Goal: Transaction & Acquisition: Purchase product/service

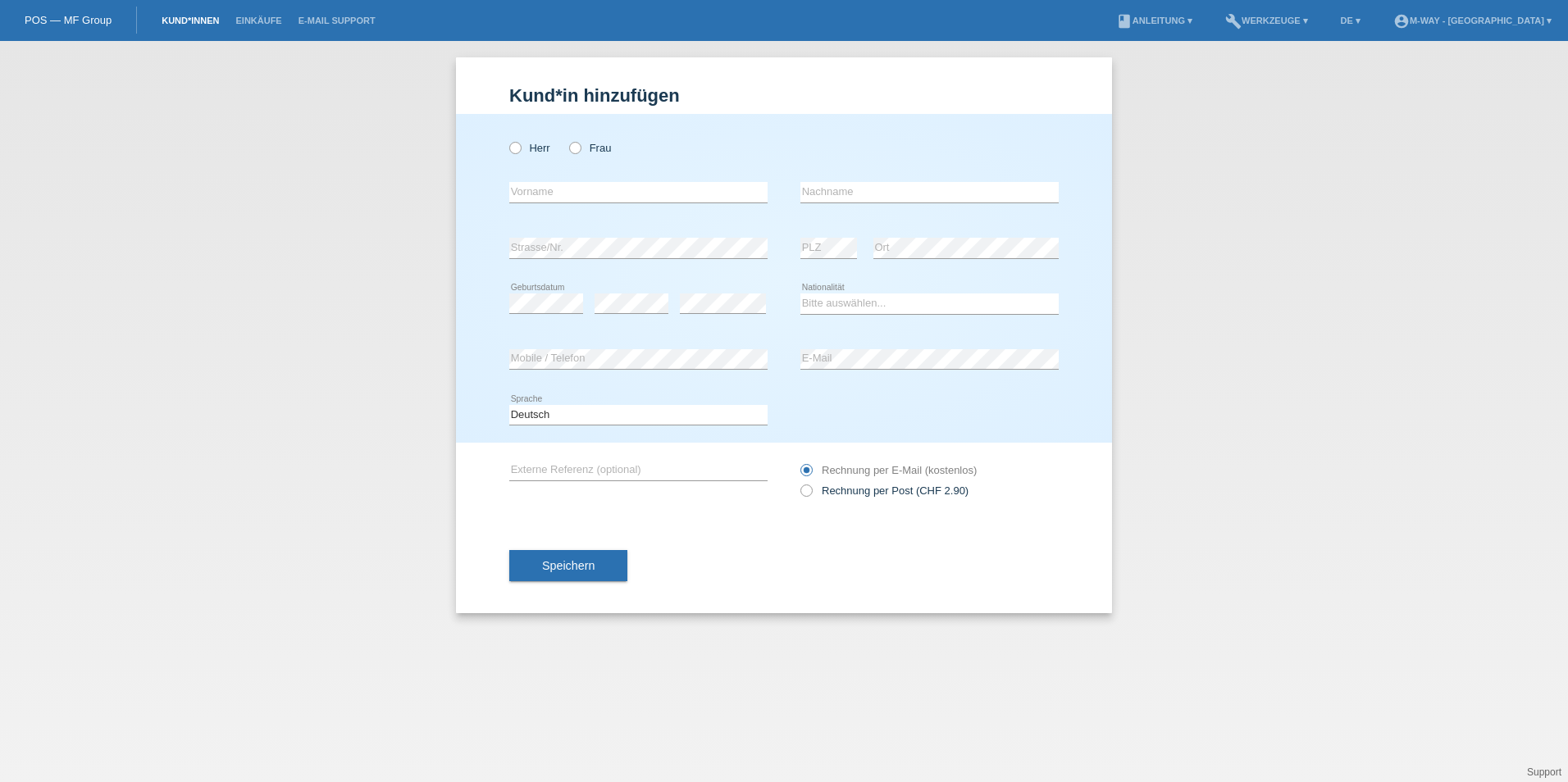
click at [179, 25] on link "Kund*innen" at bounding box center [190, 20] width 74 height 9
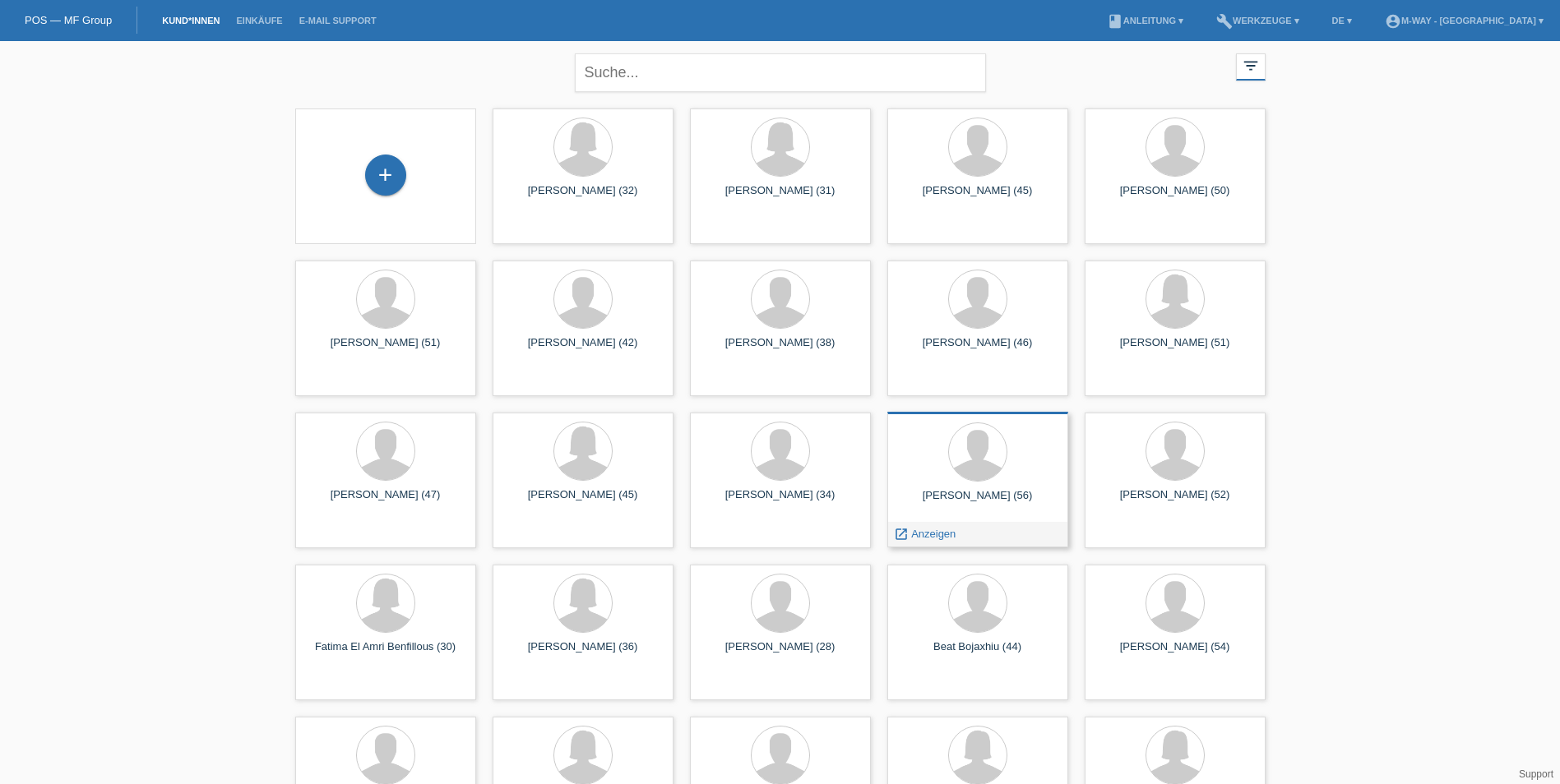
click at [990, 479] on div at bounding box center [977, 453] width 154 height 62
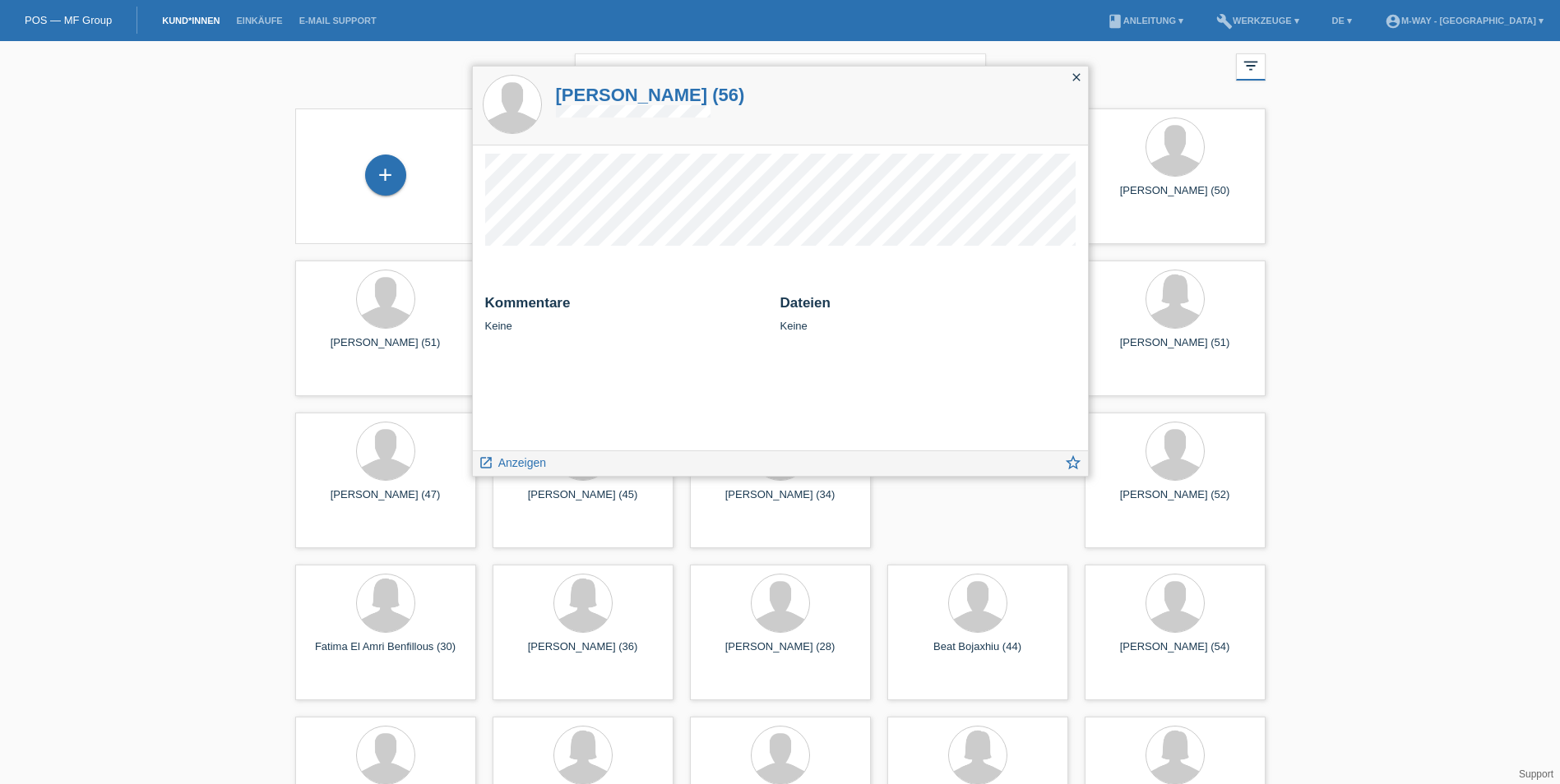
click at [620, 92] on h1 "Thomas Sade (56)" at bounding box center [650, 95] width 189 height 21
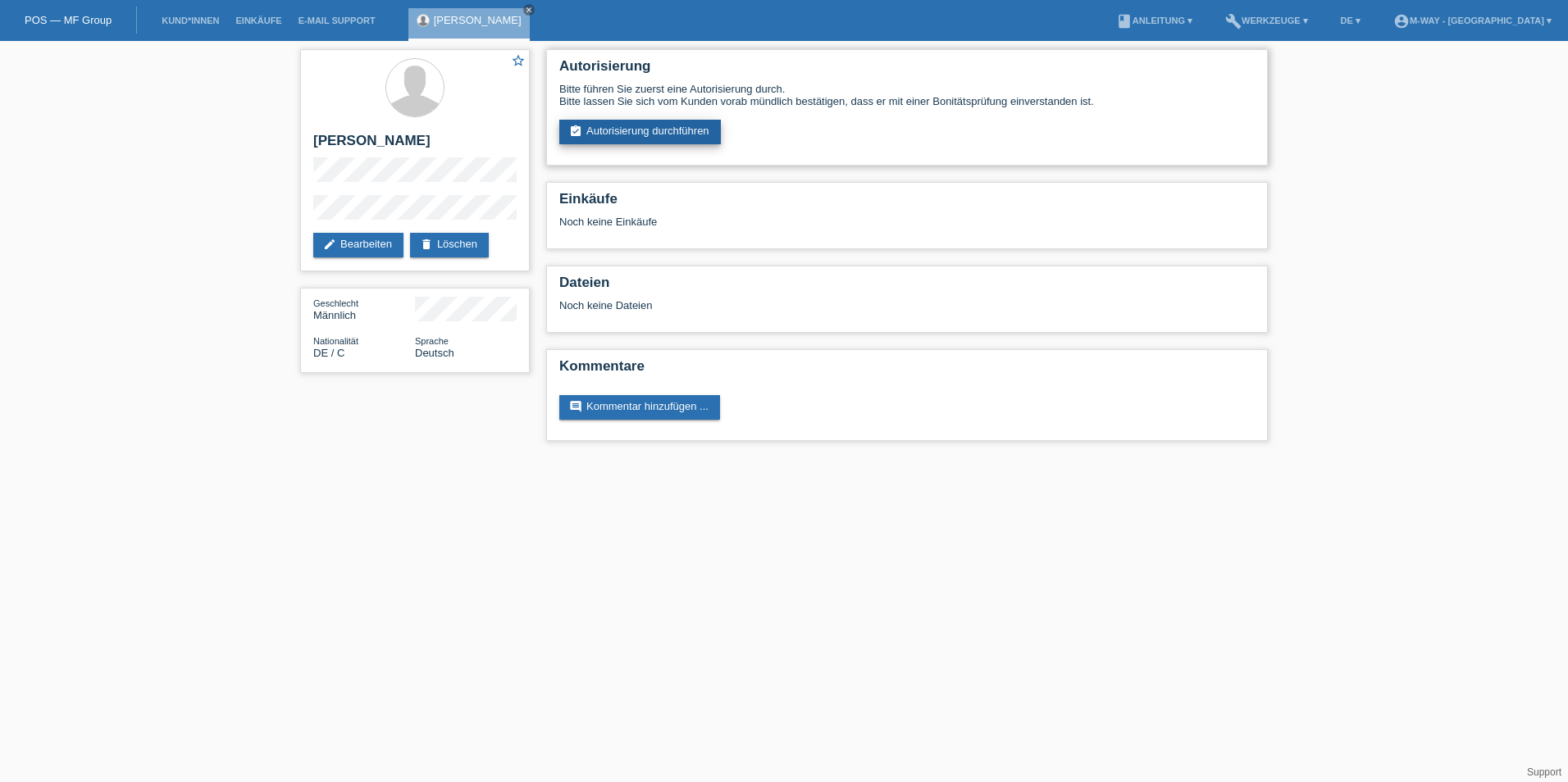
click at [651, 134] on link "assignment_turned_in Autorisierung durchführen" at bounding box center [640, 131] width 162 height 25
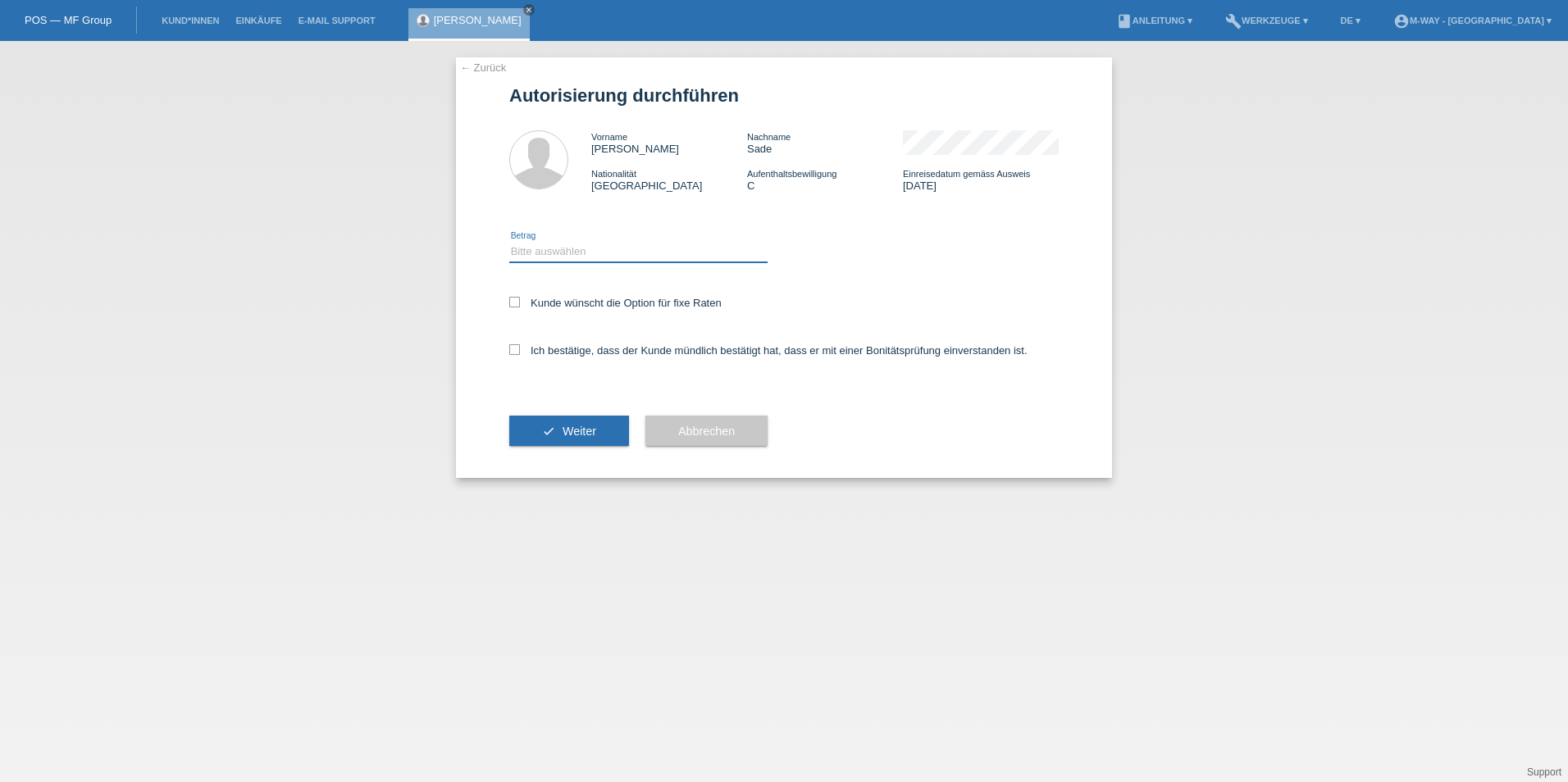
click at [569, 253] on select "Bitte auswählen CHF 1.00 - CHF 499.00 CHF 500.00 - CHF 1'999.00 CHF 2'000.00 - …" at bounding box center [638, 252] width 259 height 20
select select "3"
click at [509, 242] on select "Bitte auswählen CHF 1.00 - CHF 499.00 CHF 500.00 - CHF 1'999.00 CHF 2'000.00 - …" at bounding box center [638, 252] width 259 height 20
click at [515, 305] on icon at bounding box center [515, 302] width 10 height 10
click at [515, 305] on input "Kunde wünscht die Option für fixe Raten" at bounding box center [515, 302] width 10 height 10
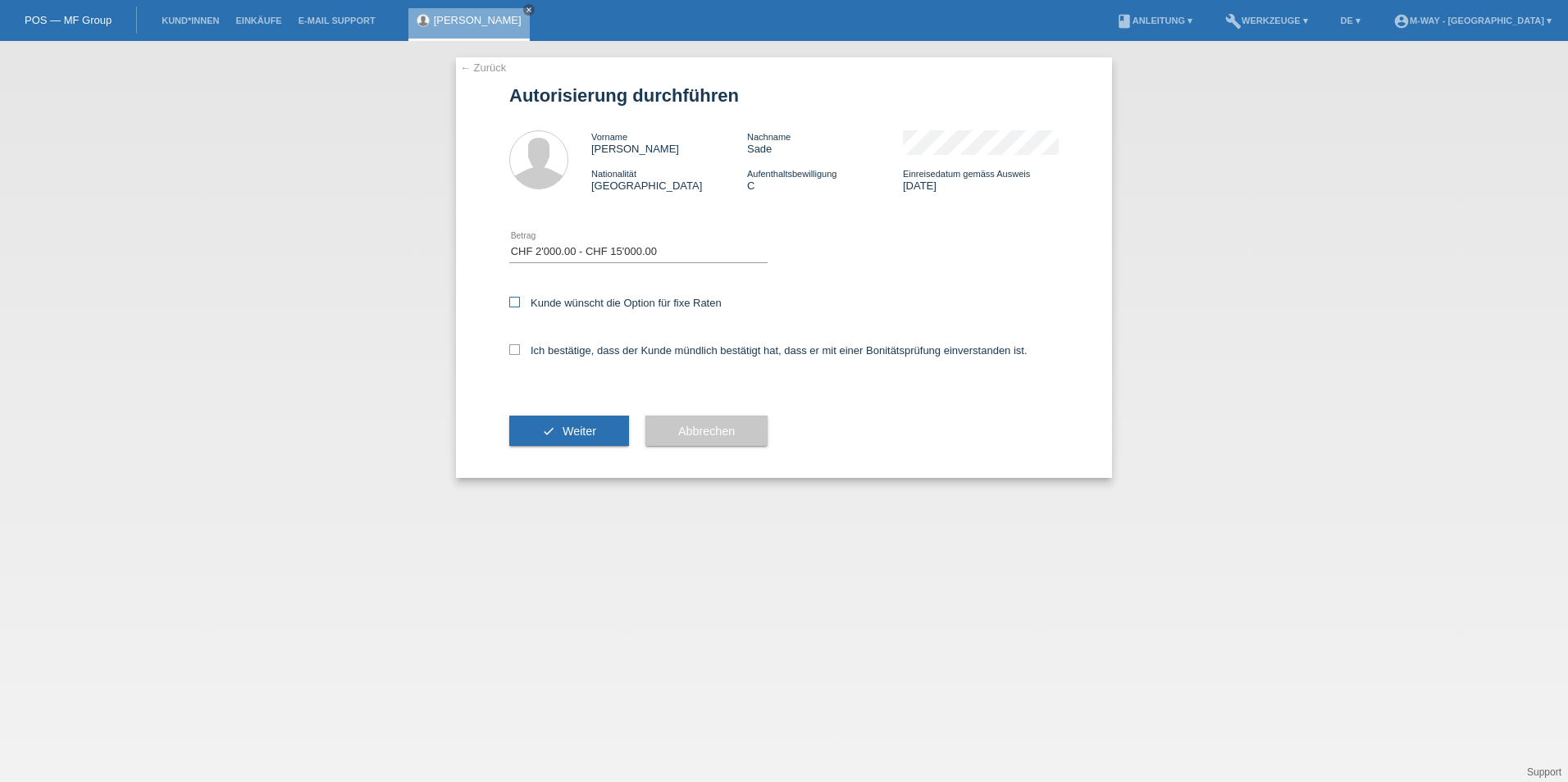
checkbox input "true"
click at [515, 348] on icon at bounding box center [515, 350] width 10 height 10
click at [515, 348] on input "Ich bestätige, dass der Kunde mündlich bestätigt hat, dass er mit einer Bonität…" at bounding box center [515, 350] width 10 height 10
checkbox input "true"
click at [574, 439] on button "check Weiter" at bounding box center [569, 431] width 119 height 31
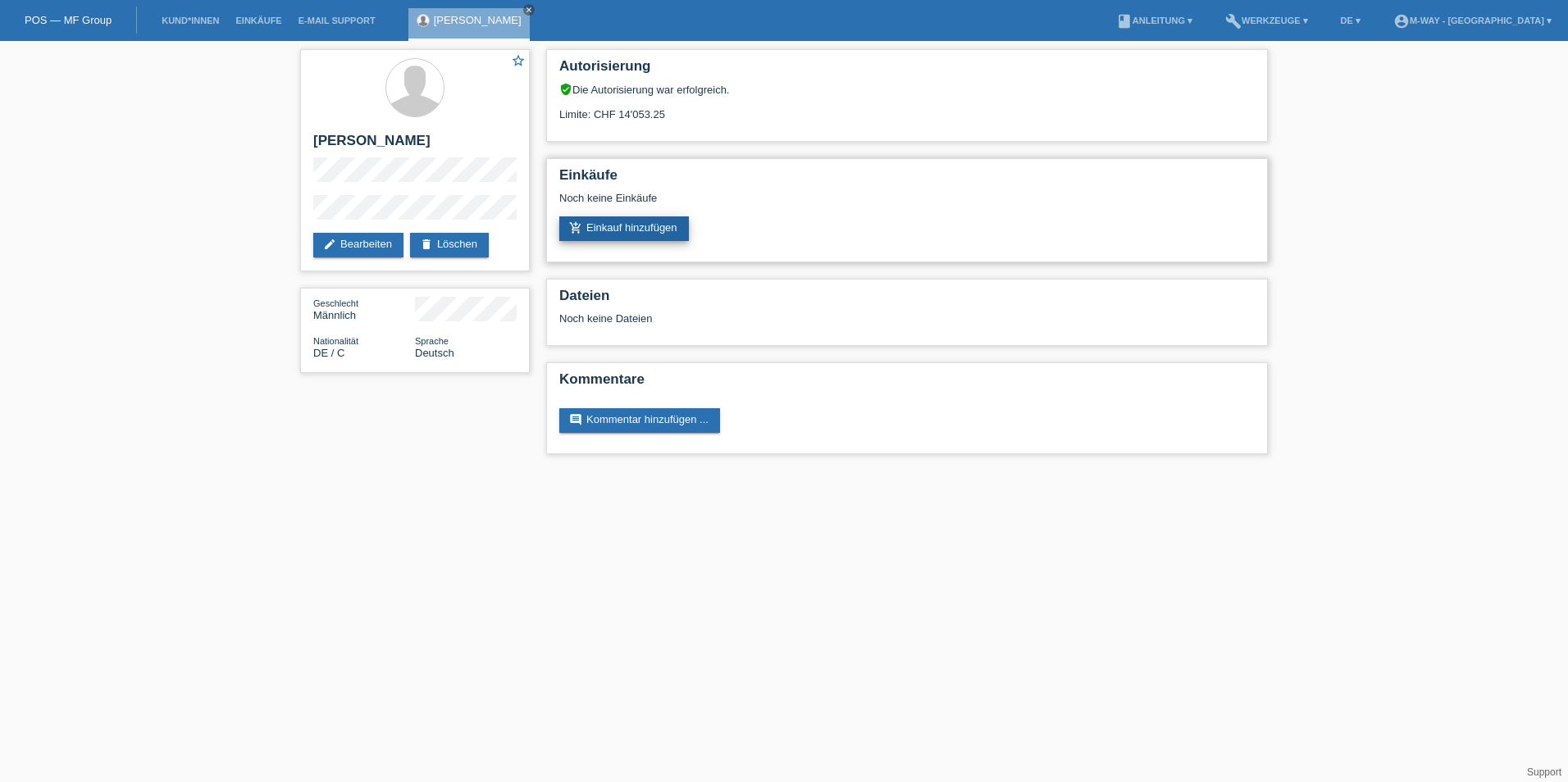
click at [642, 226] on link "add_shopping_cart Einkauf hinzufügen" at bounding box center [624, 229] width 130 height 25
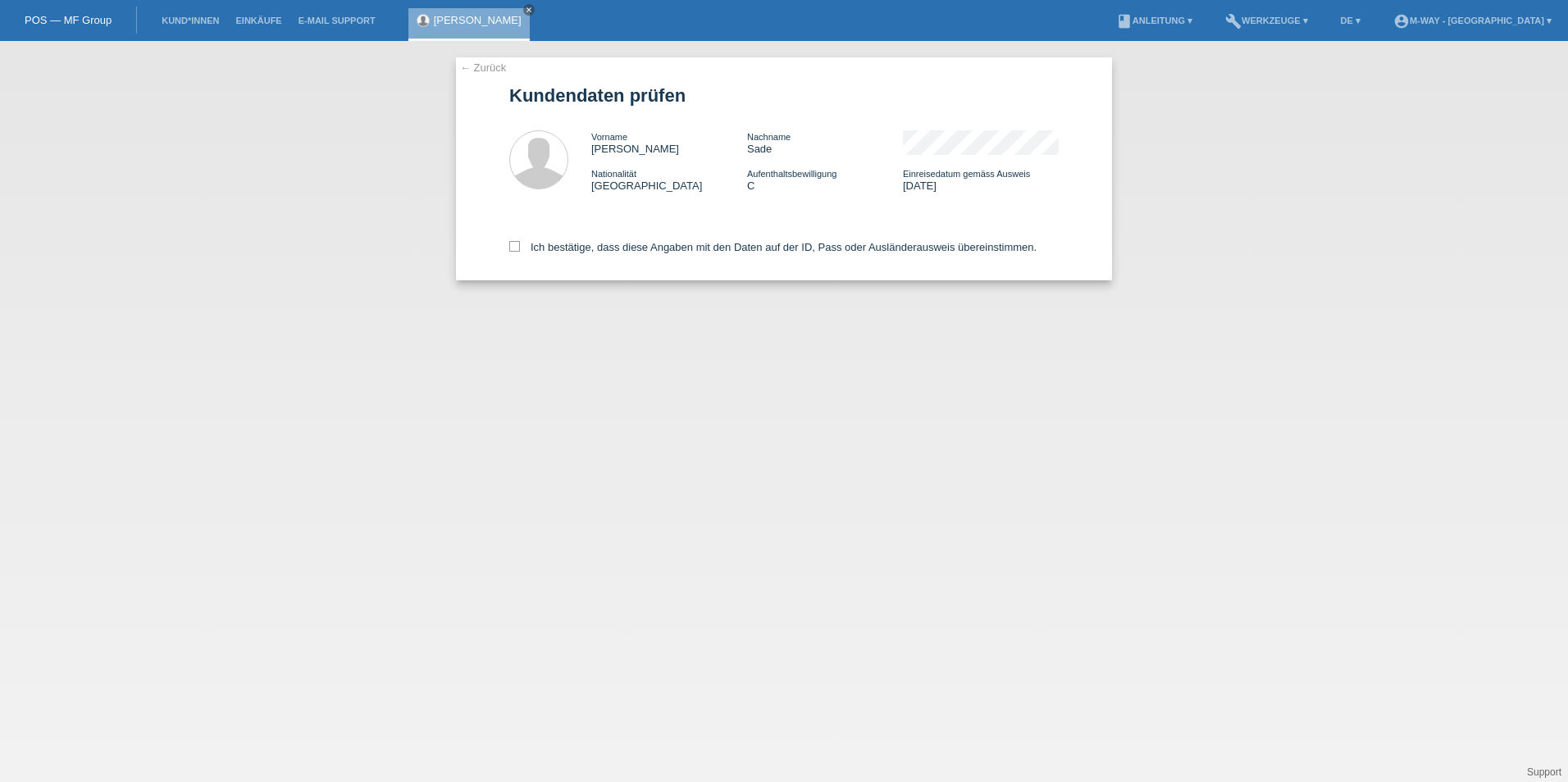
click at [464, 70] on link "← Zurück" at bounding box center [482, 68] width 46 height 12
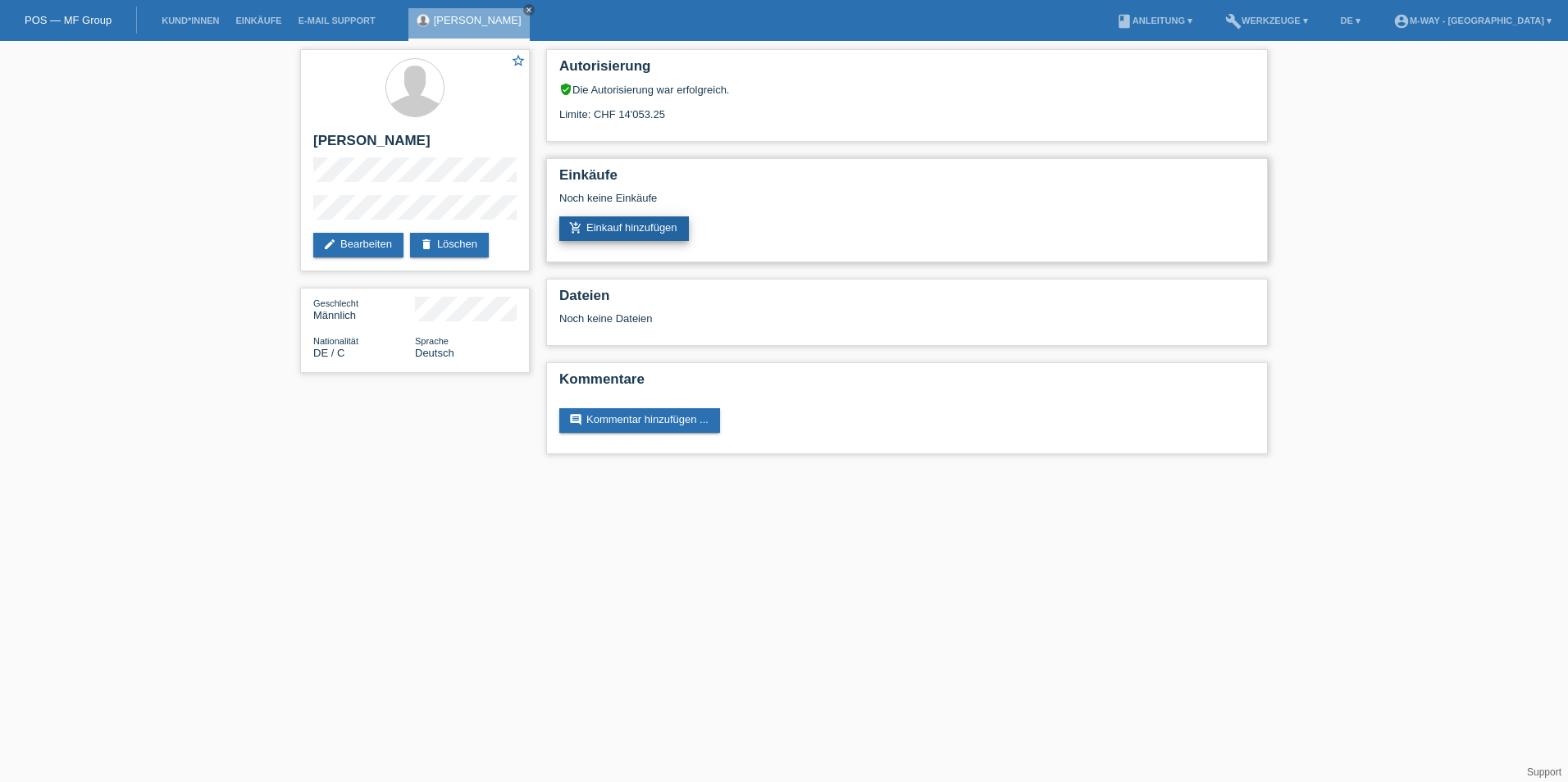
click at [619, 219] on link "add_shopping_cart Einkauf hinzufügen" at bounding box center [624, 229] width 130 height 25
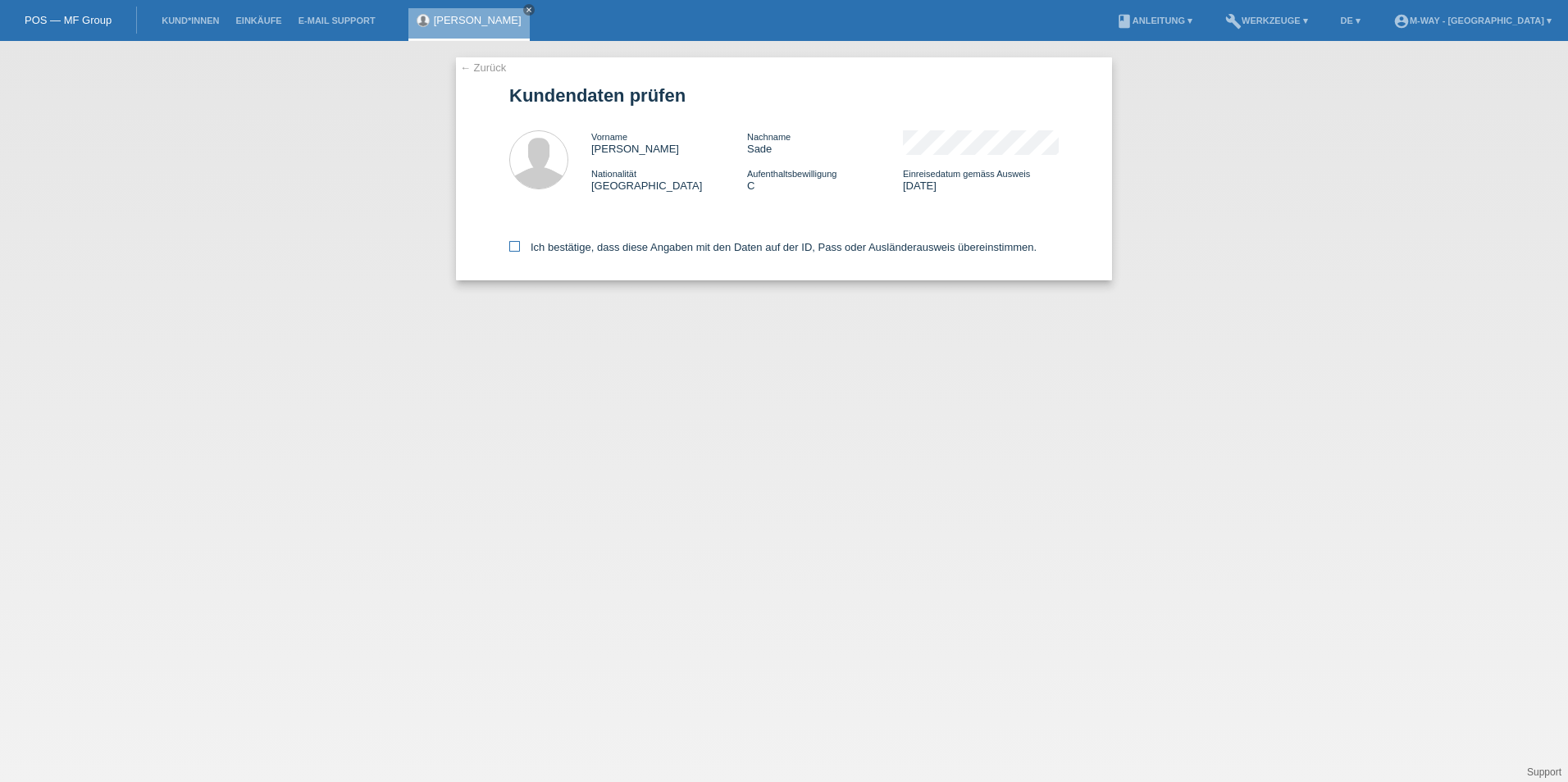
click at [510, 246] on icon at bounding box center [515, 247] width 10 height 10
click at [510, 246] on input "Ich bestätige, dass diese Angaben mit den Daten auf der ID, Pass oder Ausländer…" at bounding box center [515, 247] width 10 height 10
checkbox input "true"
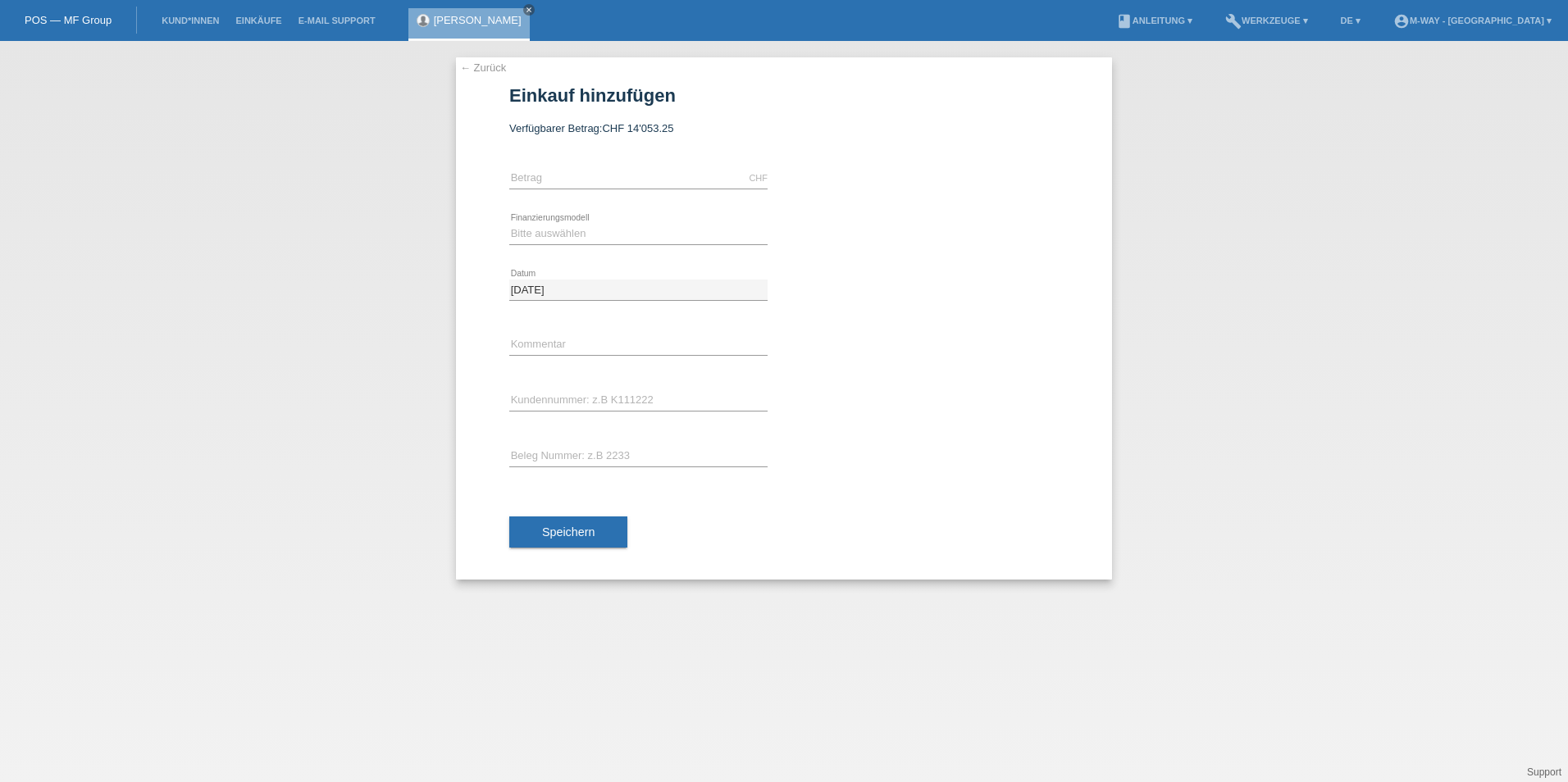
click at [626, 157] on div "CHF error [GEOGRAPHIC_DATA]" at bounding box center [638, 179] width 259 height 56
click at [626, 170] on input "text" at bounding box center [638, 179] width 259 height 21
type input "2399.00"
click at [594, 228] on select "Bitte auswählen Fixe Raten Kauf auf Rechnung mit Teilzahlungsoption" at bounding box center [638, 234] width 259 height 20
select select "77"
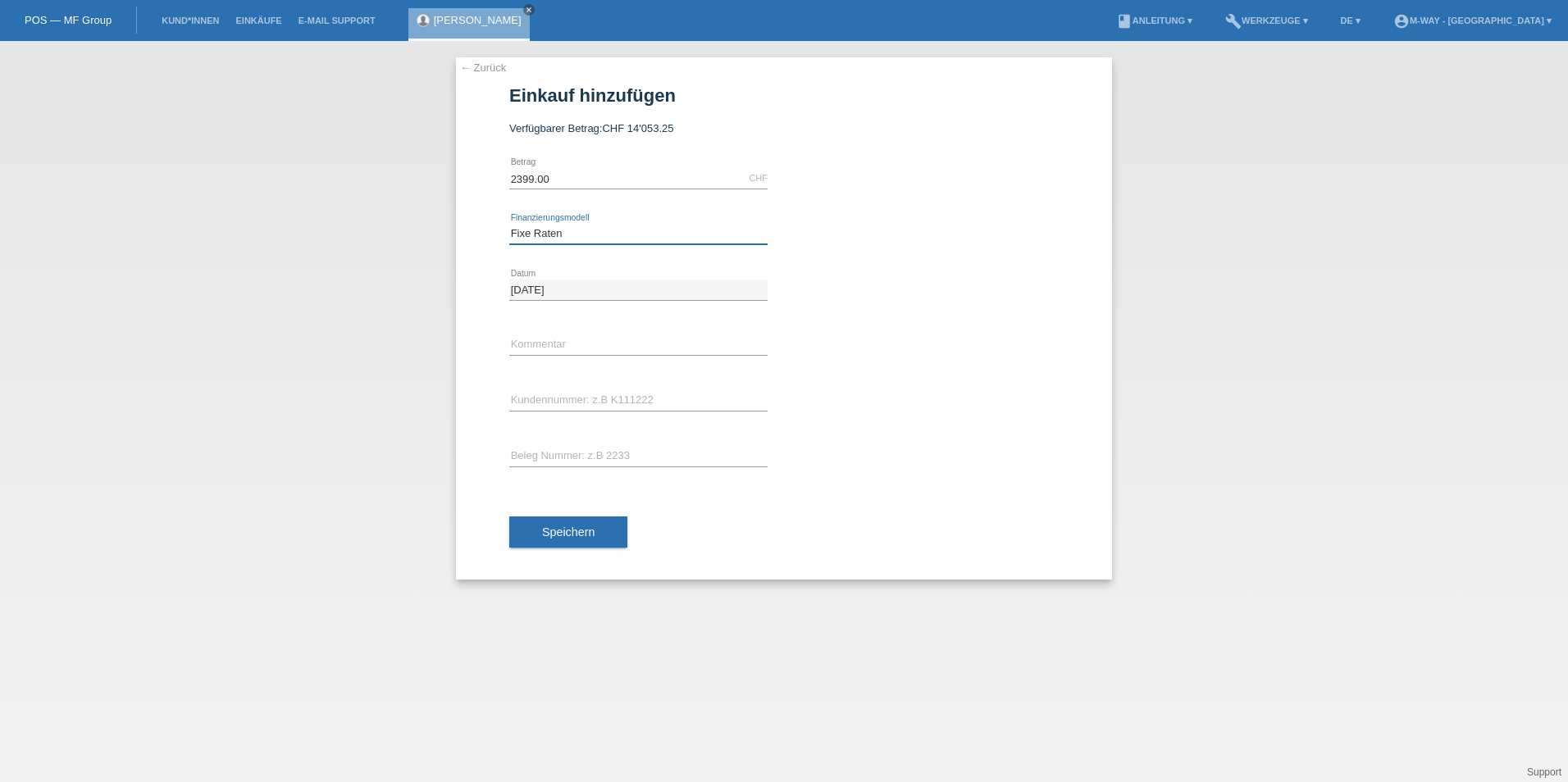
click at [509, 224] on select "Bitte auswählen Fixe Raten Kauf auf Rechnung mit Teilzahlungsoption" at bounding box center [638, 234] width 259 height 20
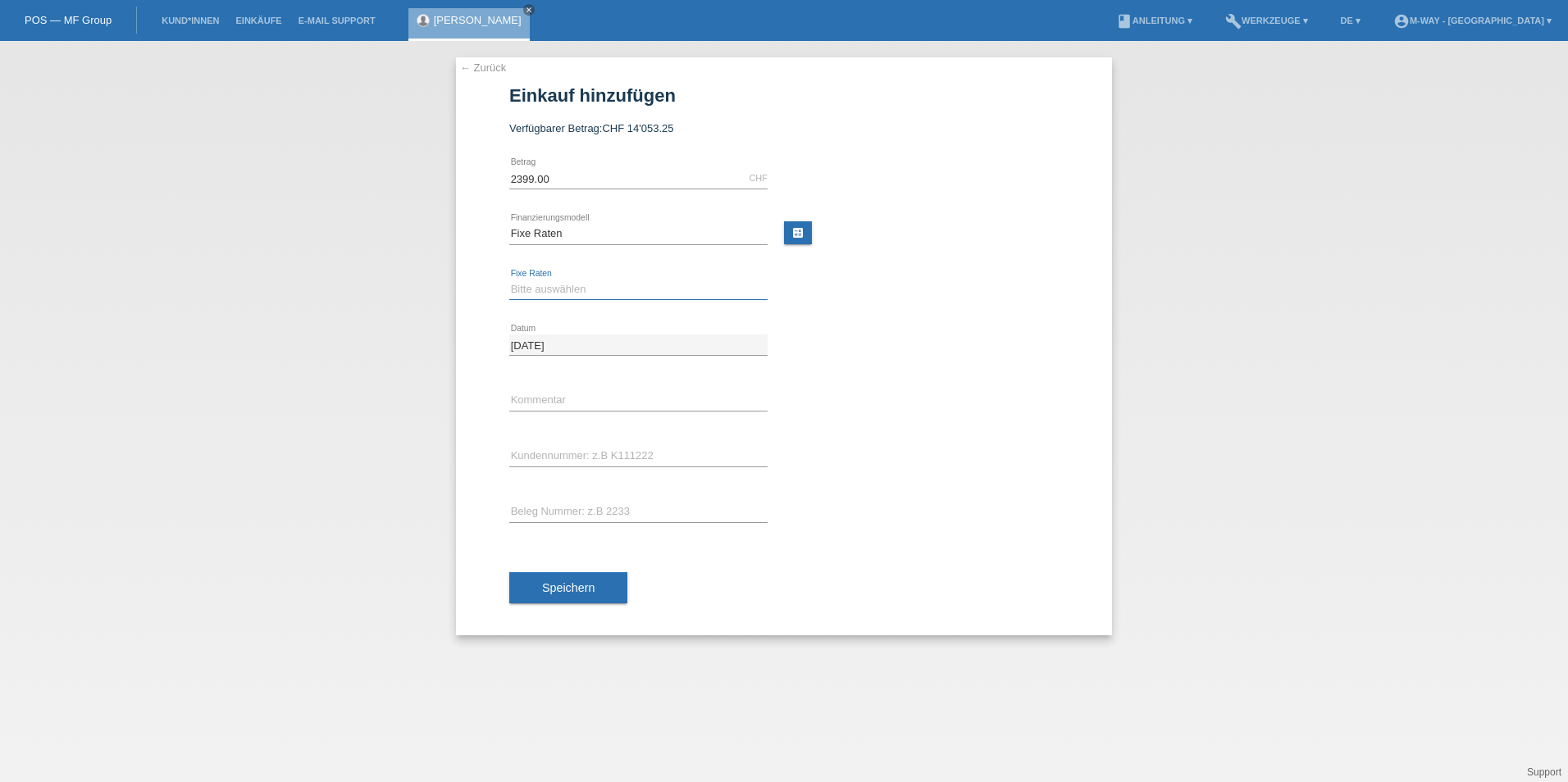
click at [560, 290] on select "Bitte auswählen 4 Raten 5 Raten 6 Raten 7 Raten 8 Raten 9 Raten 10 Raten 11 Rat…" at bounding box center [638, 289] width 259 height 20
select select "202"
click at [509, 279] on select "Bitte auswählen 4 Raten 5 Raten 6 Raten 7 Raten 8 Raten 9 Raten 10 Raten 11 Rat…" at bounding box center [638, 289] width 259 height 20
click at [569, 405] on input "text" at bounding box center [638, 400] width 259 height 21
click at [519, 463] on input "text" at bounding box center [638, 456] width 259 height 21
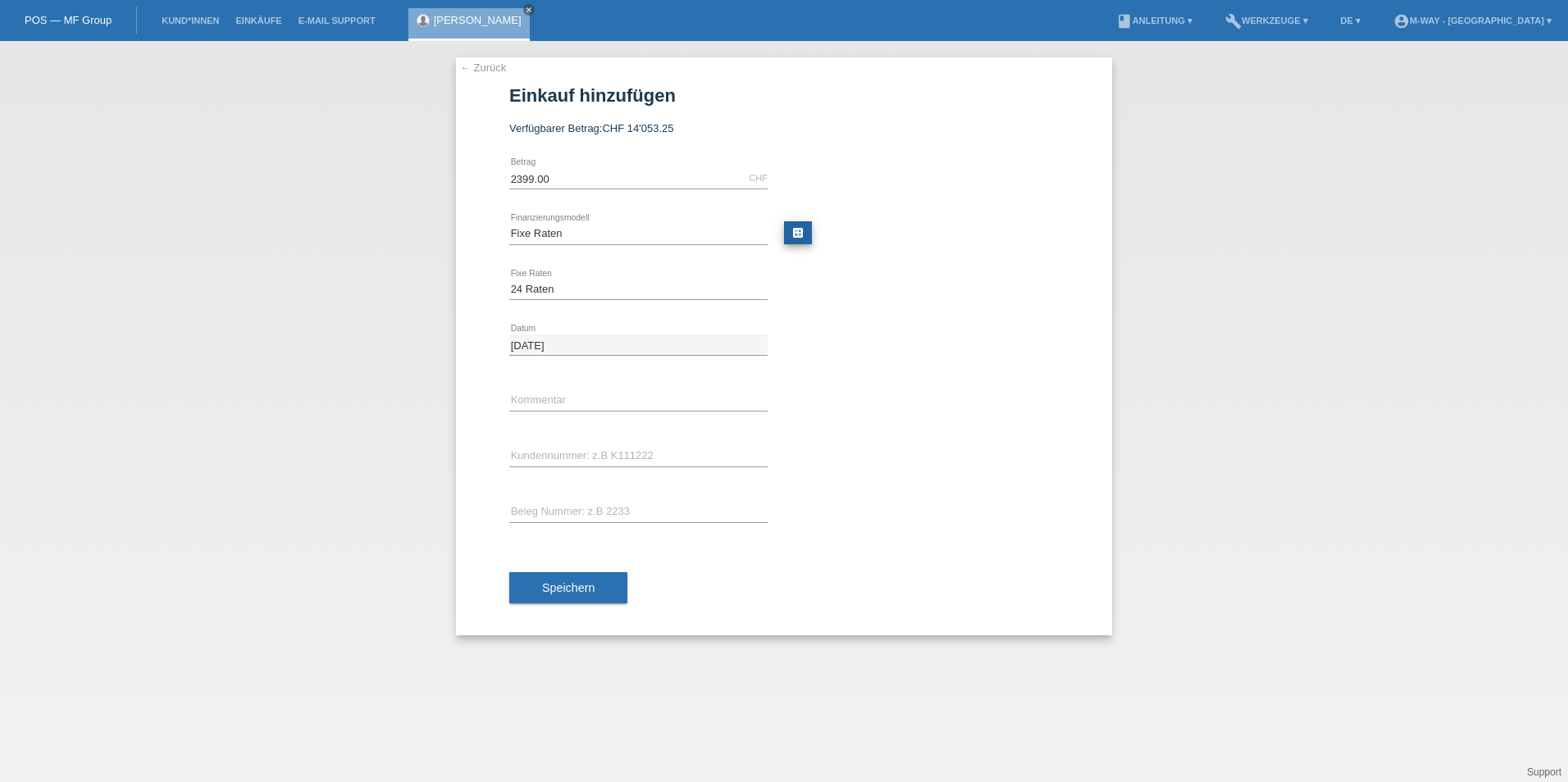
click at [786, 241] on link "calculate" at bounding box center [797, 233] width 27 height 23
type input "2399.00"
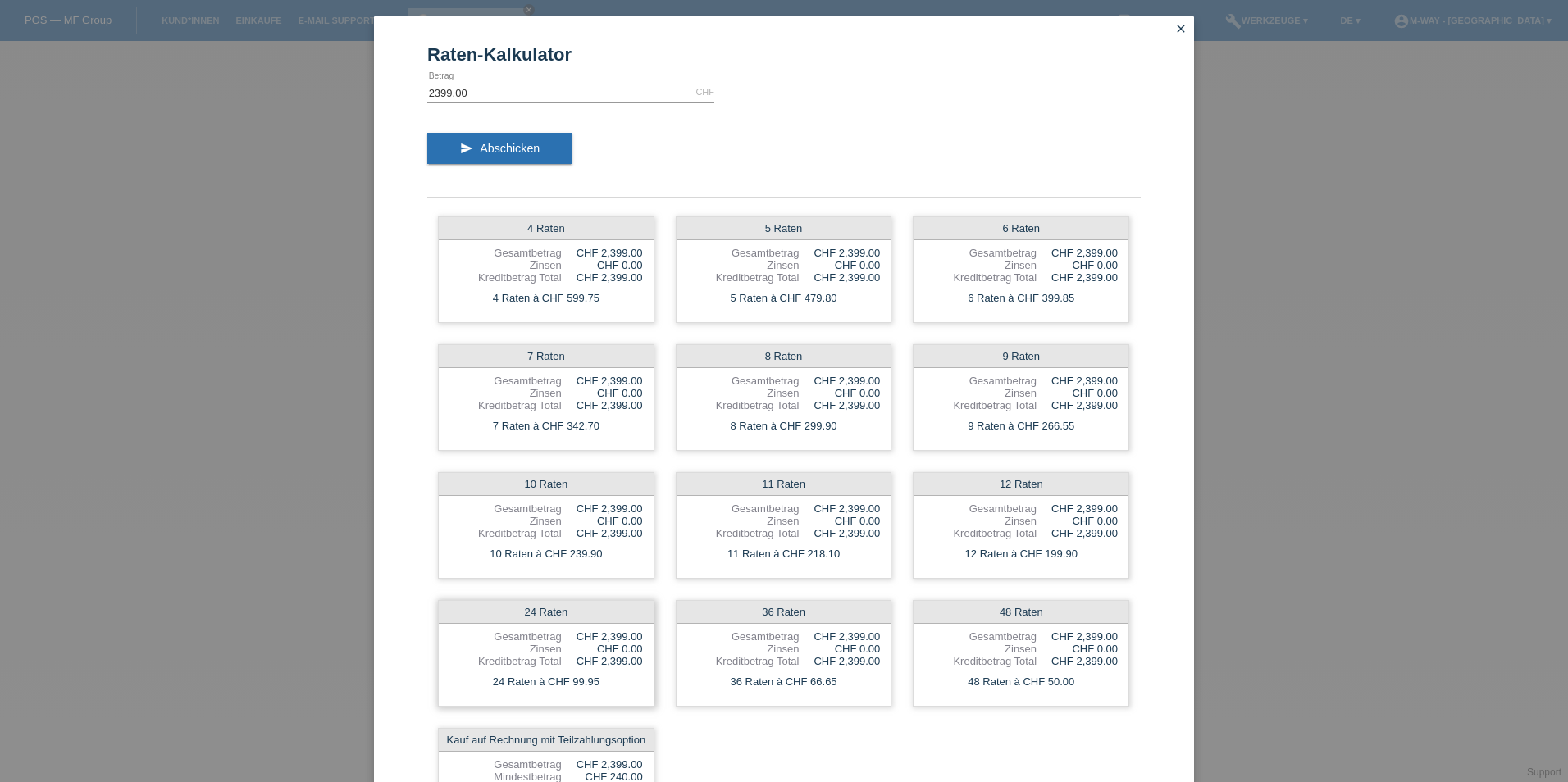
drag, startPoint x: 564, startPoint y: 680, endPoint x: 607, endPoint y: 677, distance: 43.1
click at [607, 677] on div "24 Raten à CHF 99.95" at bounding box center [546, 682] width 215 height 21
drag, startPoint x: 607, startPoint y: 677, endPoint x: 563, endPoint y: 638, distance: 58.8
click at [563, 638] on div "CHF 2,399.00" at bounding box center [602, 637] width 81 height 12
click at [1174, 24] on icon "close" at bounding box center [1180, 28] width 13 height 13
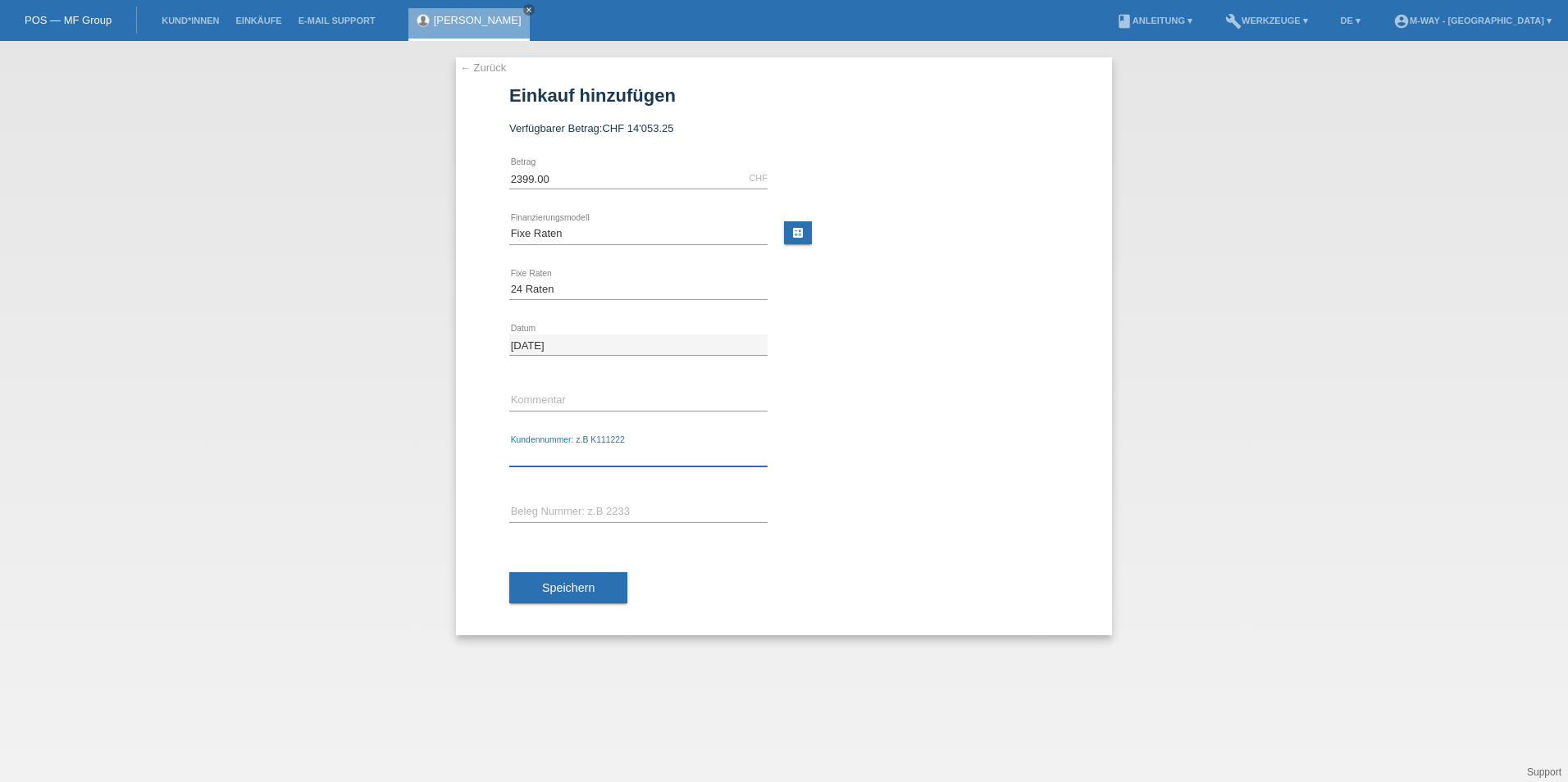
click at [589, 450] on input "text" at bounding box center [638, 456] width 259 height 21
type input "K422590"
click at [590, 519] on input "text" at bounding box center [638, 512] width 259 height 21
type input "56259/1"
click at [590, 596] on button "Speichern" at bounding box center [568, 588] width 118 height 31
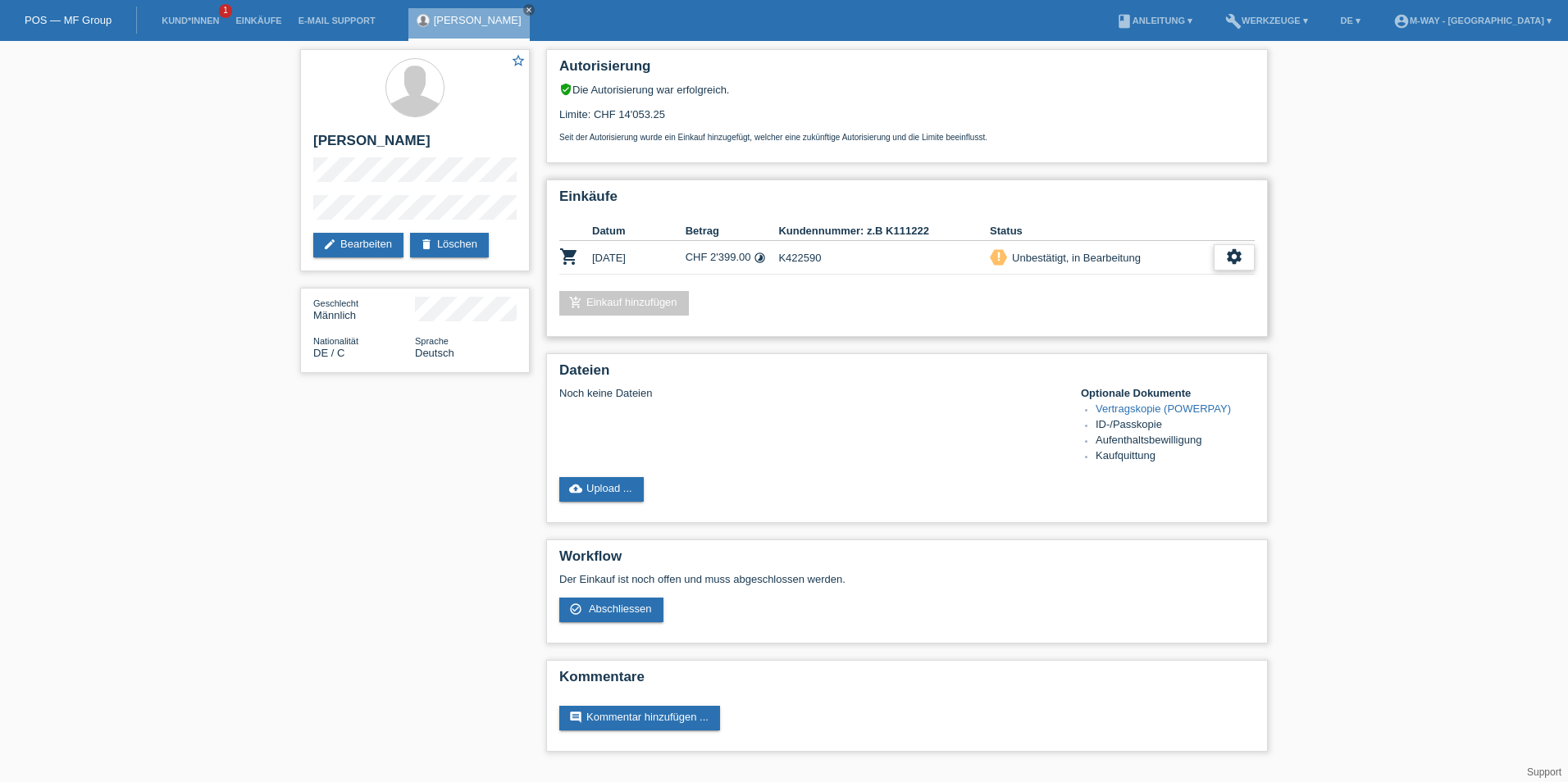
click at [1229, 254] on icon "settings" at bounding box center [1234, 256] width 18 height 18
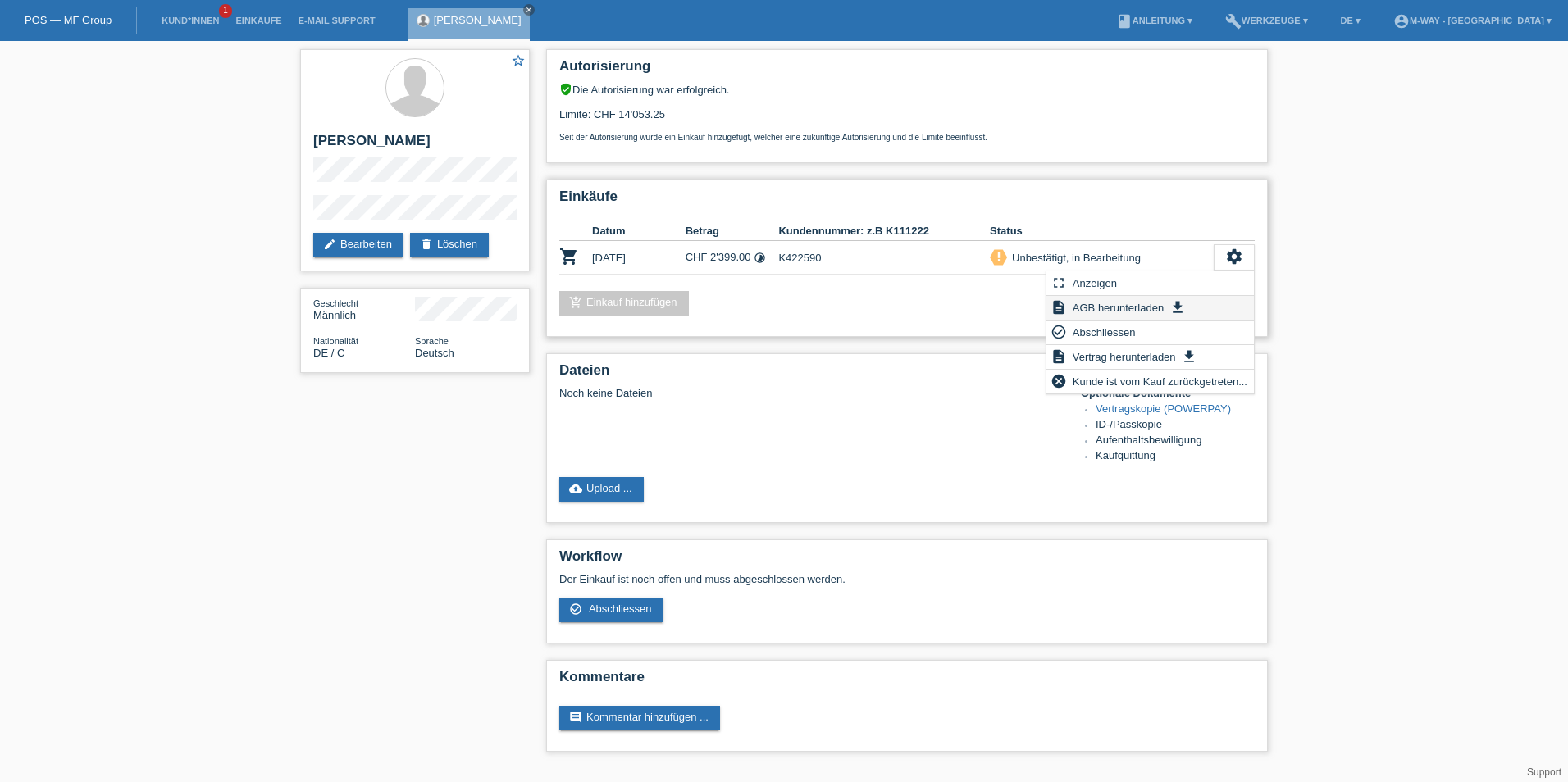
click at [1121, 305] on span "AGB herunterladen" at bounding box center [1118, 307] width 96 height 20
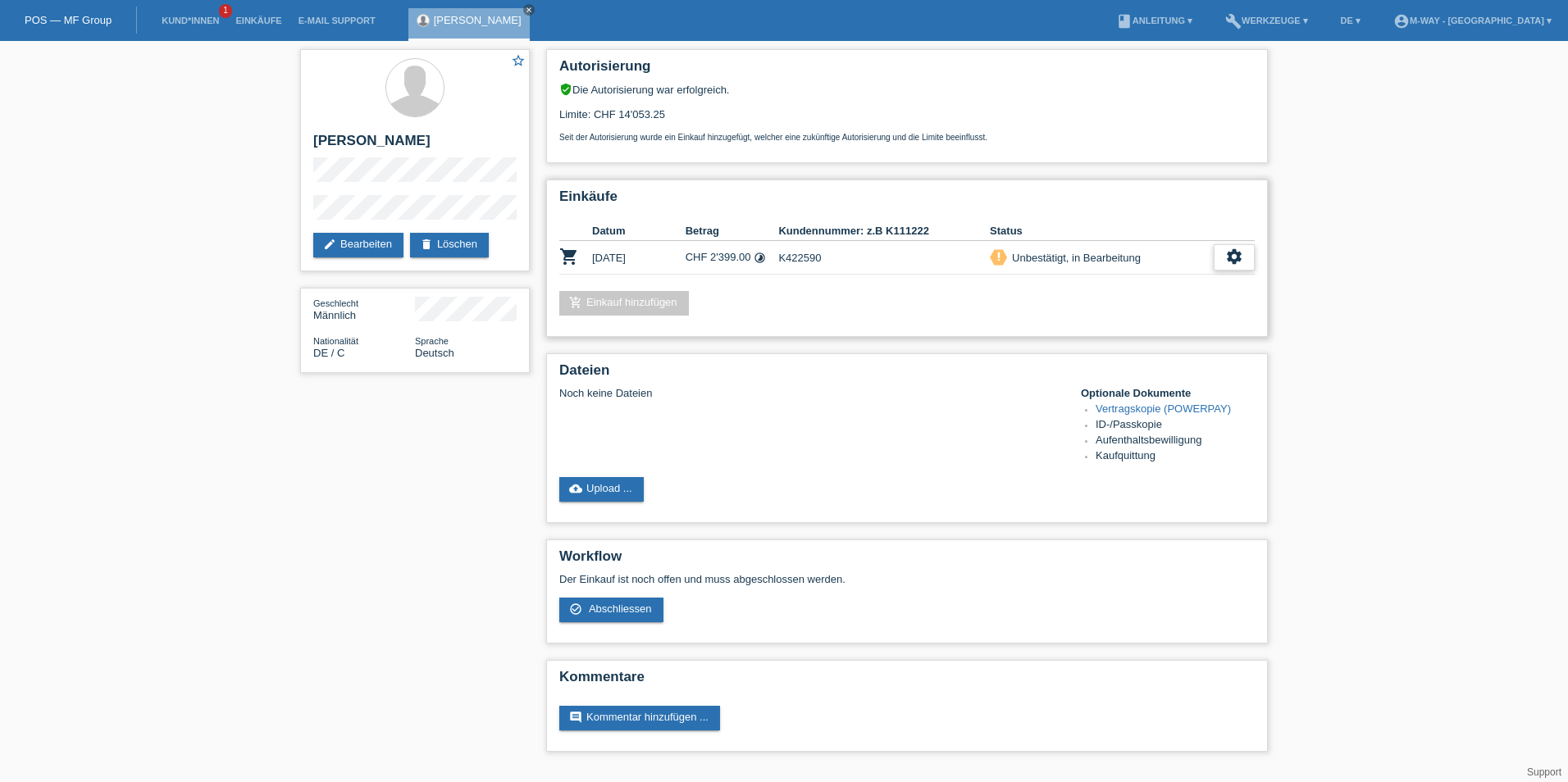
click at [1238, 258] on icon "settings" at bounding box center [1234, 256] width 18 height 18
click at [1094, 333] on span "Abschliessen" at bounding box center [1103, 332] width 68 height 20
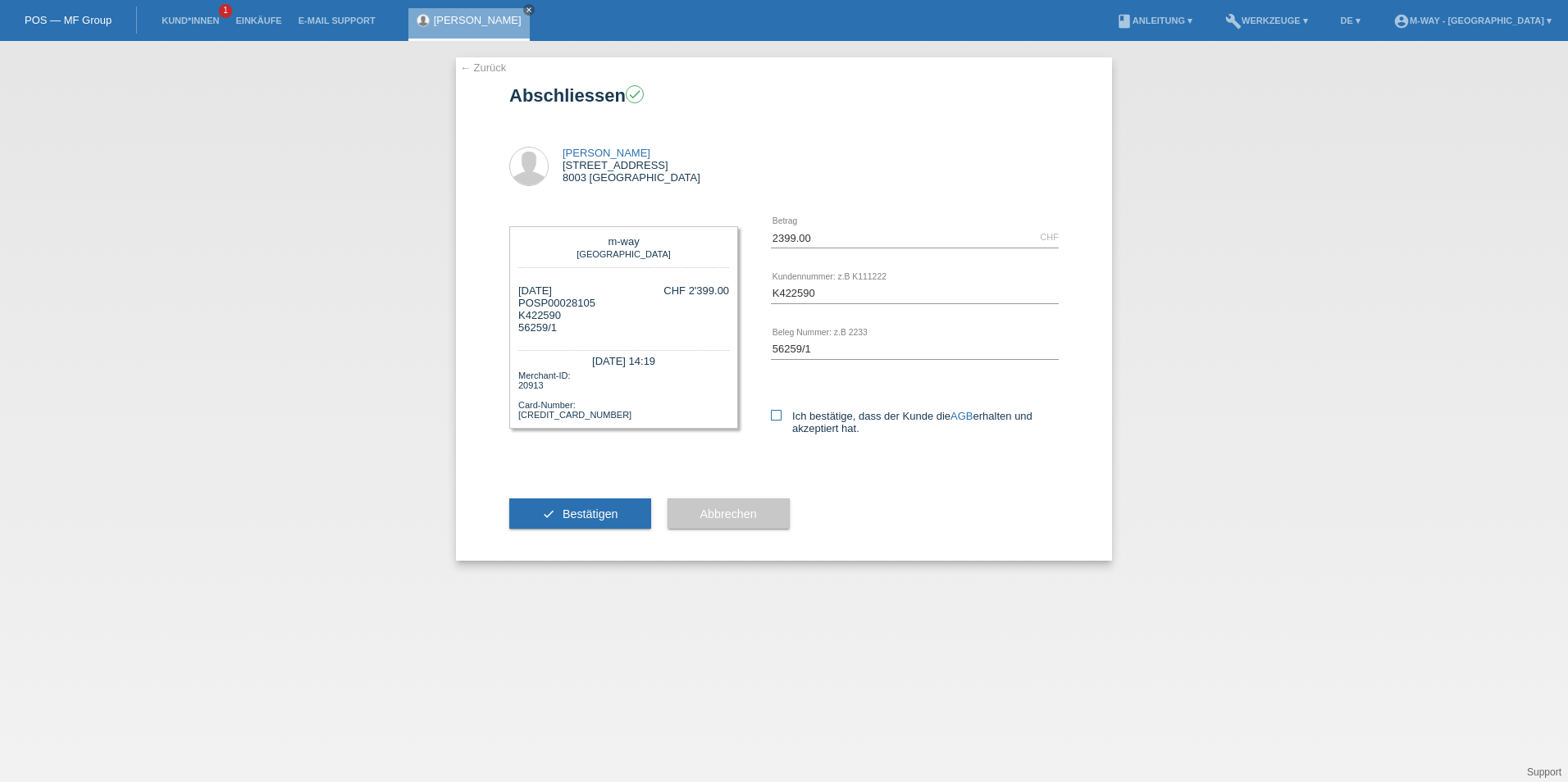
click at [778, 418] on icon at bounding box center [776, 415] width 10 height 10
click at [778, 418] on input "Ich bestätige, dass der Kunde die AGB erhalten und akzeptiert hat." at bounding box center [776, 415] width 10 height 10
checkbox input "true"
click at [605, 516] on span "Bestätigen" at bounding box center [590, 514] width 56 height 13
